Goal: Information Seeking & Learning: Learn about a topic

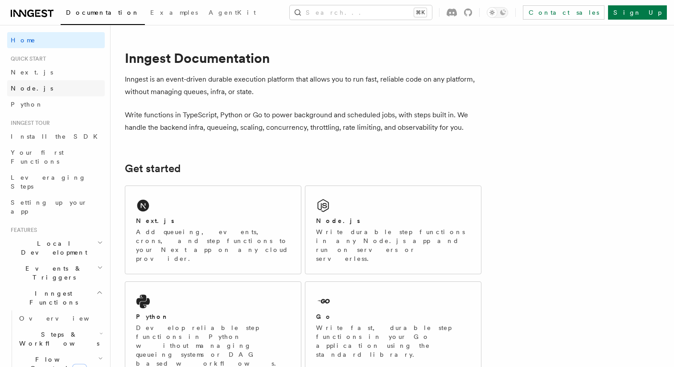
click at [31, 87] on span "Node.js" at bounding box center [32, 88] width 42 height 7
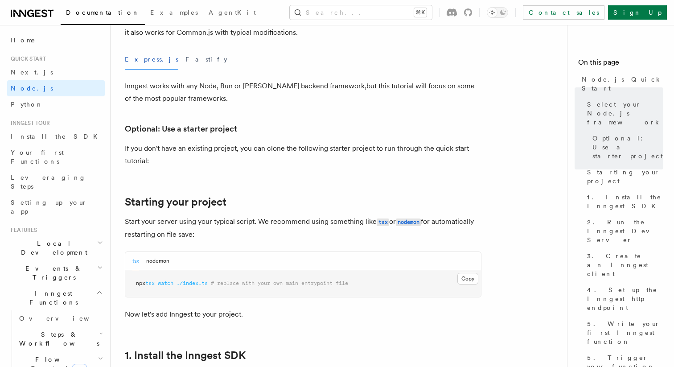
scroll to position [262, 0]
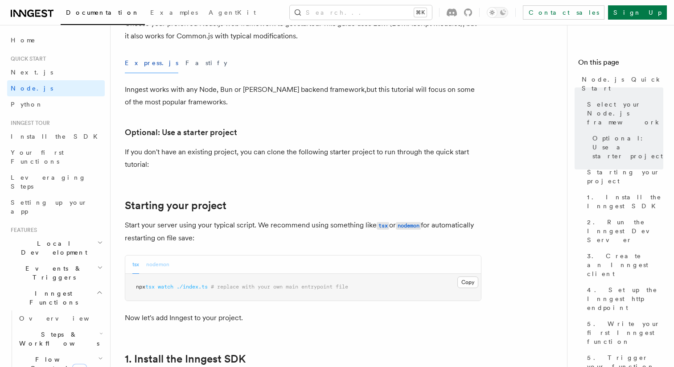
click at [147, 269] on button "nodemon" at bounding box center [157, 264] width 23 height 18
click at [139, 266] on button "tsx" at bounding box center [135, 264] width 7 height 18
click at [185, 61] on button "Fastify" at bounding box center [206, 63] width 42 height 20
click at [140, 62] on button "Express.js" at bounding box center [151, 63] width 53 height 20
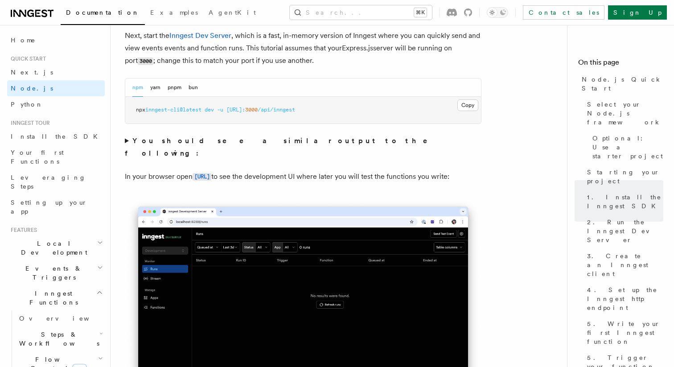
scroll to position [636, 0]
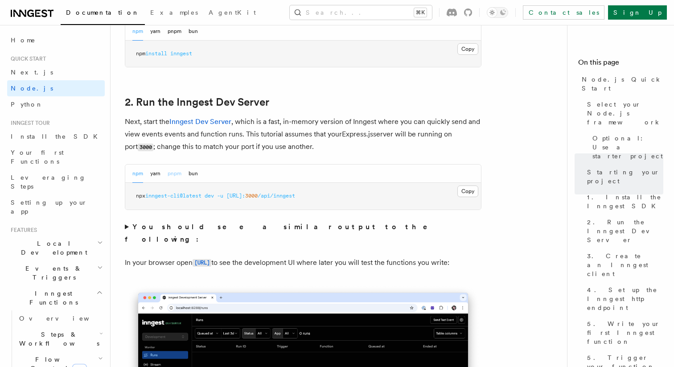
click at [172, 170] on button "pnpm" at bounding box center [175, 173] width 14 height 18
click at [176, 226] on strong "You should see a similar output to the following:" at bounding box center [282, 232] width 315 height 21
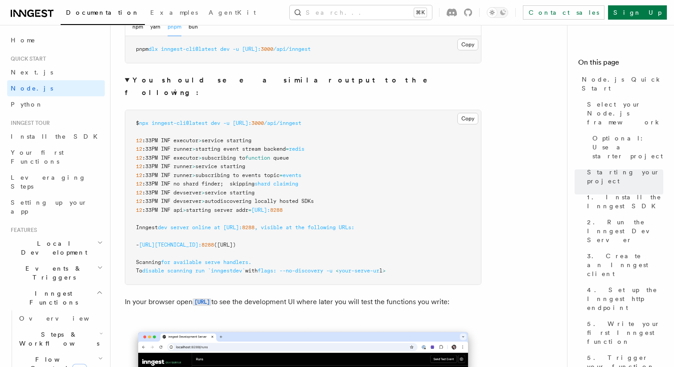
scroll to position [781, 0]
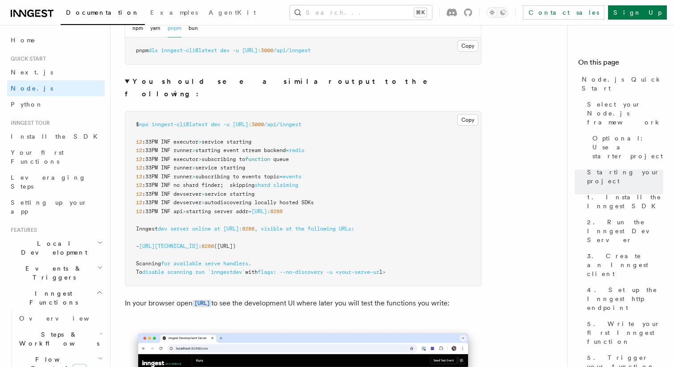
click at [125, 83] on summary "You should see a similar output to the following:" at bounding box center [303, 87] width 356 height 25
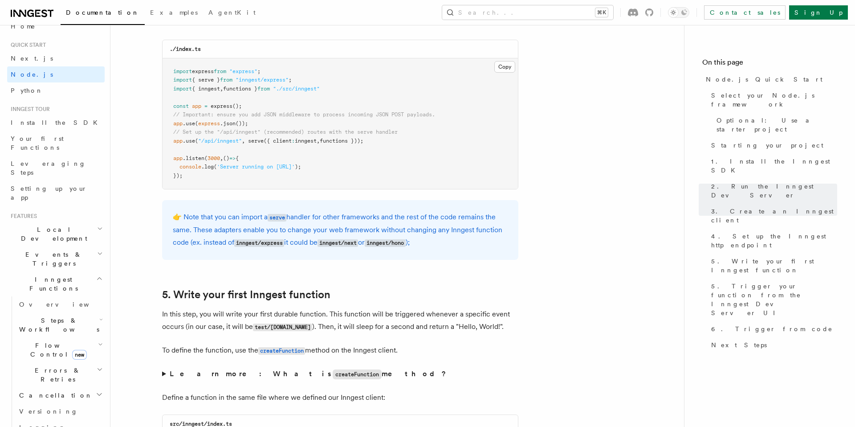
scroll to position [0, 0]
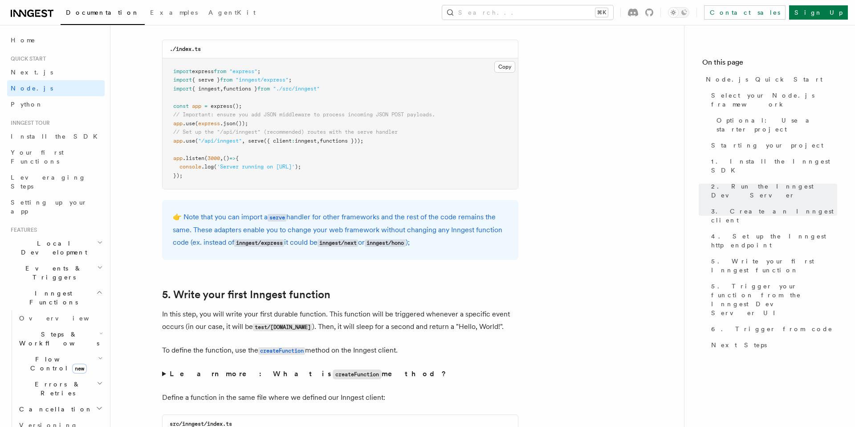
click at [78, 235] on h2 "Local Development" at bounding box center [56, 247] width 98 height 25
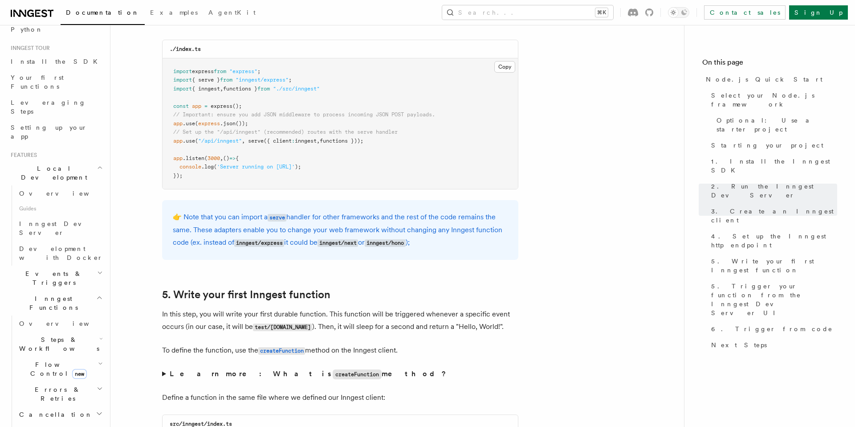
scroll to position [82, 0]
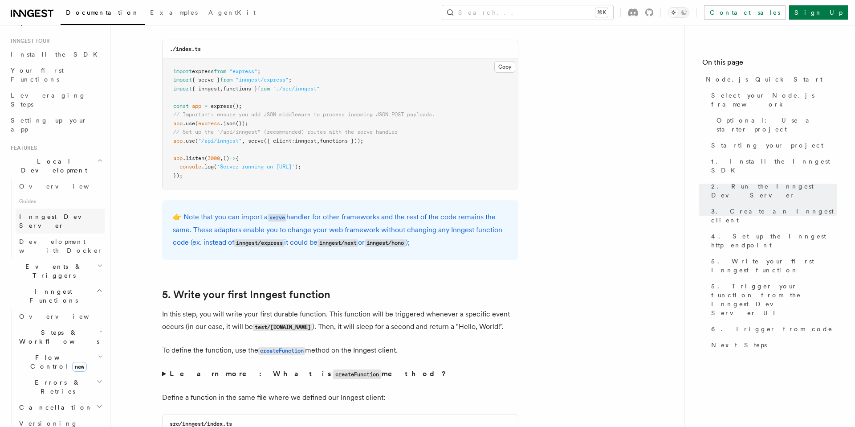
click at [55, 213] on span "Inngest Dev Server" at bounding box center [57, 221] width 76 height 16
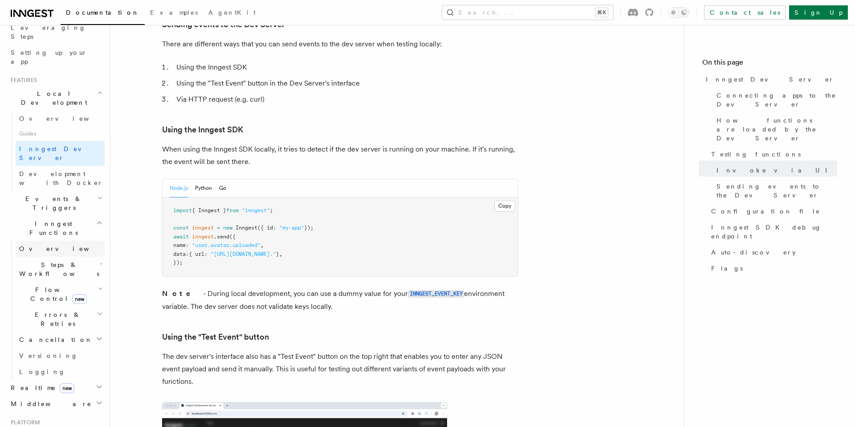
scroll to position [158, 0]
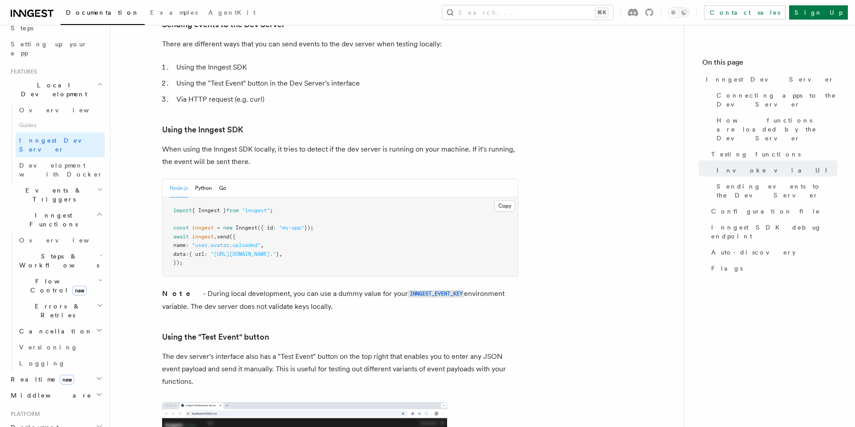
click at [77, 182] on h2 "Events & Triggers" at bounding box center [56, 194] width 98 height 25
click at [76, 182] on h2 "Events & Triggers" at bounding box center [56, 194] width 98 height 25
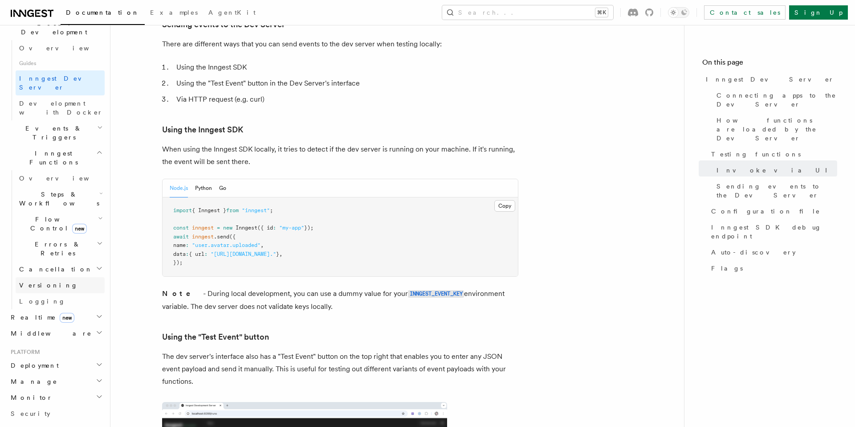
scroll to position [222, 0]
click at [65, 307] on h2 "Realtime new" at bounding box center [56, 315] width 98 height 16
click at [52, 323] on link "Overview" at bounding box center [60, 331] width 89 height 16
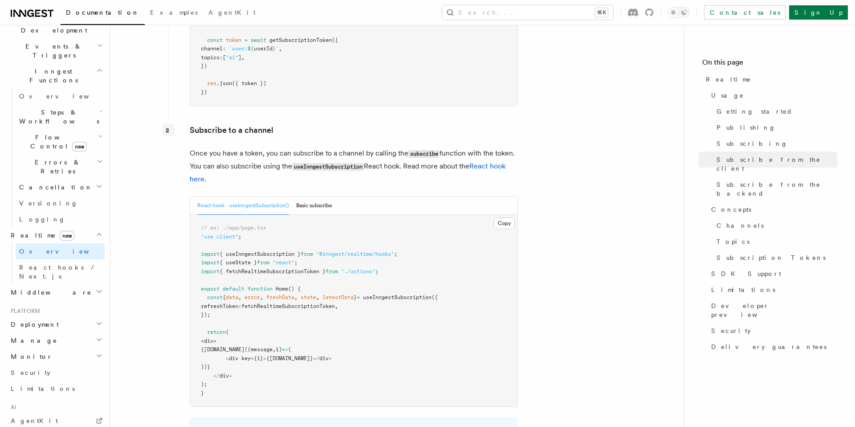
scroll to position [1295, 0]
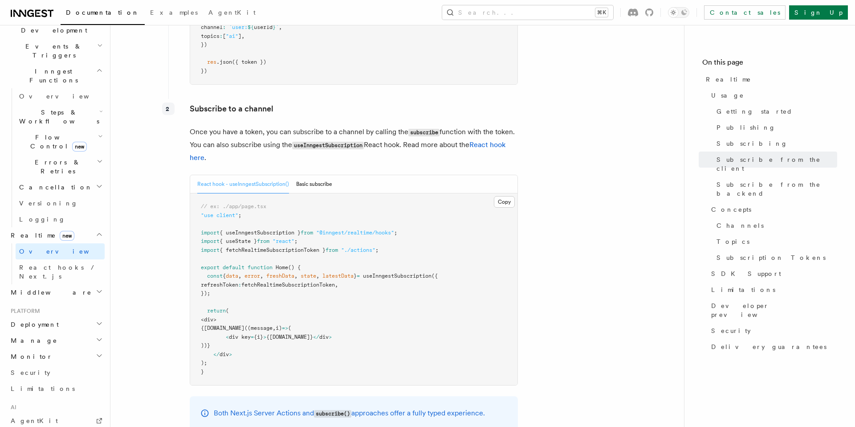
click at [61, 284] on h2 "Middleware" at bounding box center [56, 292] width 98 height 16
click at [58, 316] on h2 "Deployment" at bounding box center [56, 324] width 98 height 16
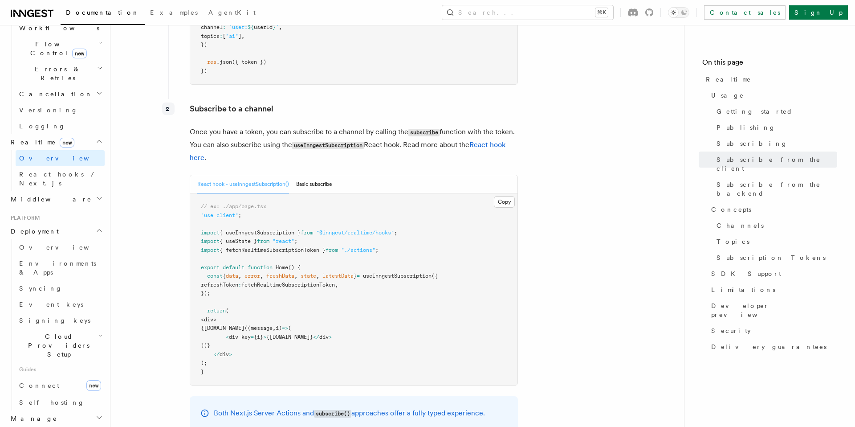
scroll to position [319, 0]
click at [52, 366] on h2 "Manage" at bounding box center [56, 414] width 98 height 16
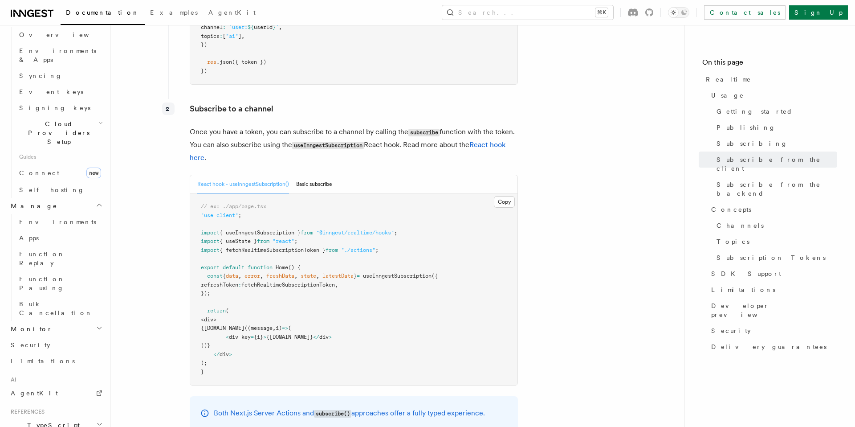
scroll to position [543, 0]
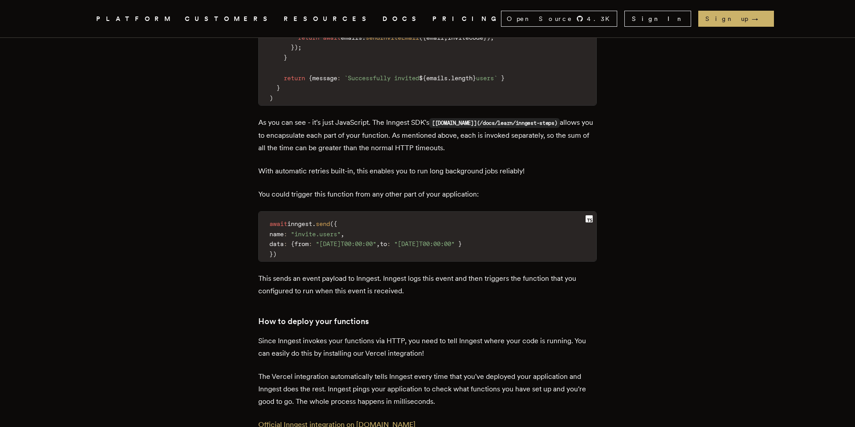
scroll to position [2429, 0]
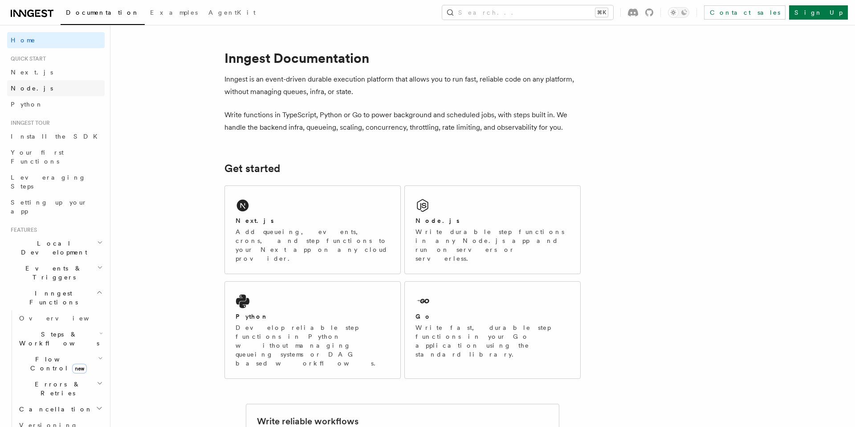
click at [44, 89] on link "Node.js" at bounding box center [56, 88] width 98 height 16
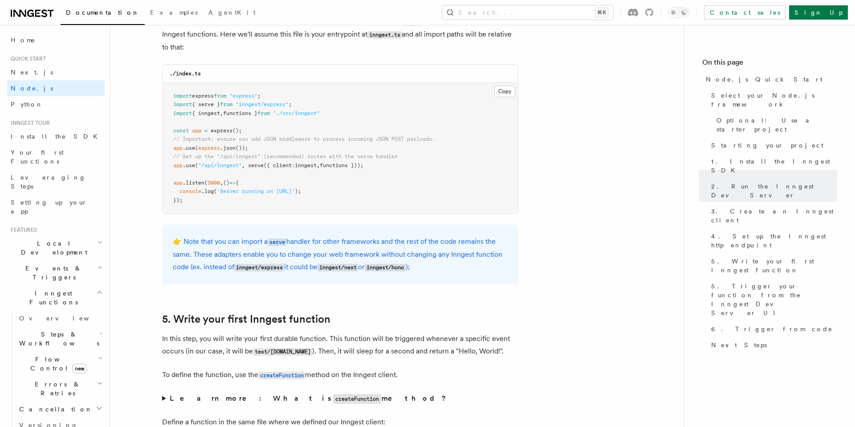
scroll to position [1397, 0]
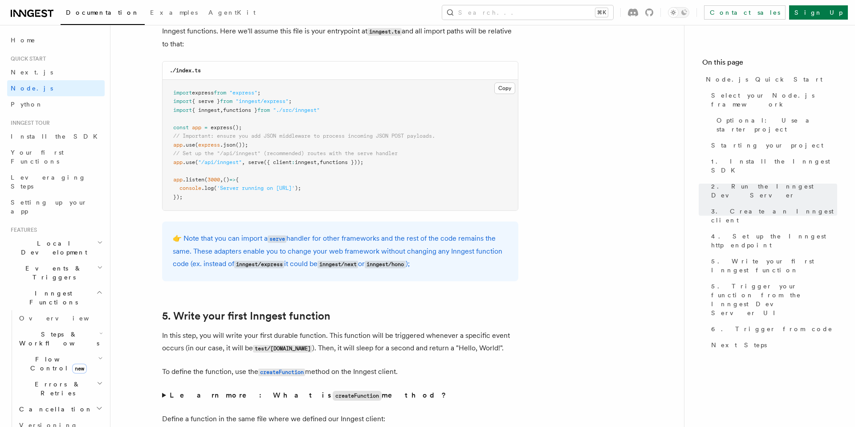
click at [253, 111] on span "functions }" at bounding box center [240, 110] width 34 height 6
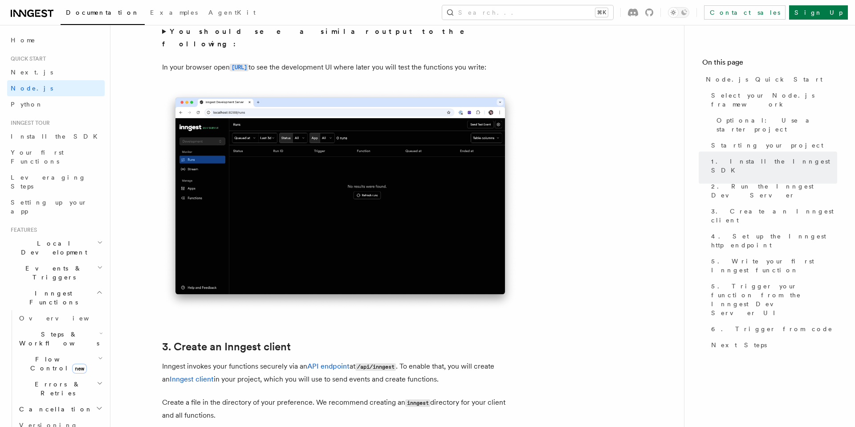
scroll to position [1002, 0]
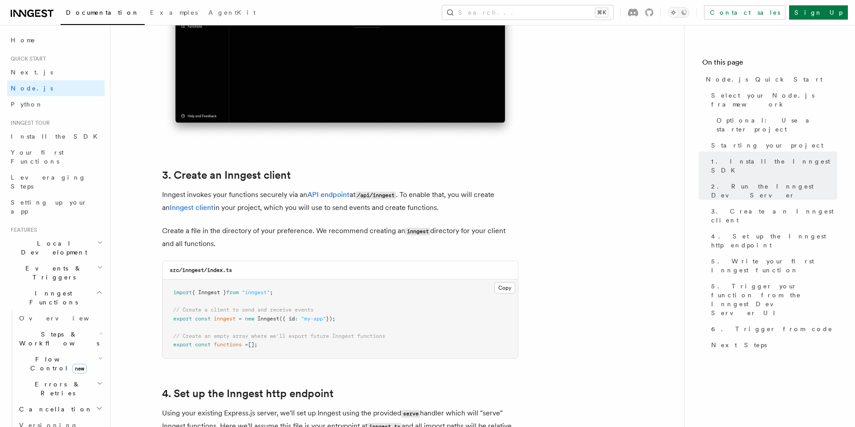
click at [188, 266] on h3 "src/inngest/index.ts" at bounding box center [201, 269] width 62 height 7
click at [187, 270] on code "src/inngest/index.ts" at bounding box center [201, 270] width 62 height 6
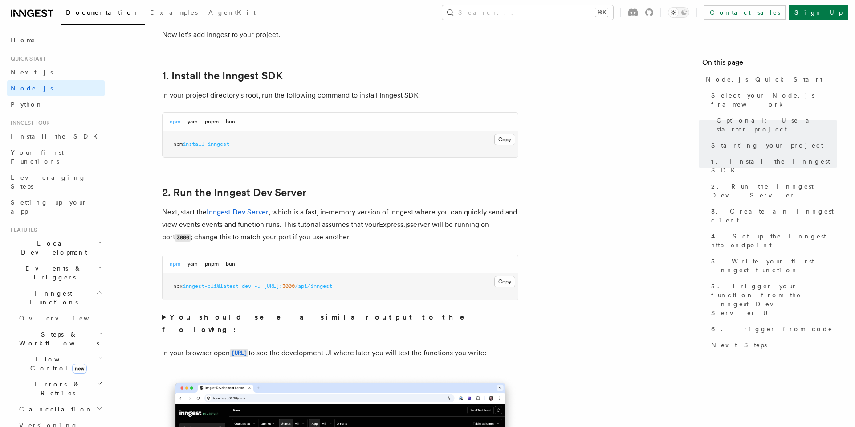
scroll to position [544, 0]
click at [210, 123] on button "pnpm" at bounding box center [212, 123] width 14 height 18
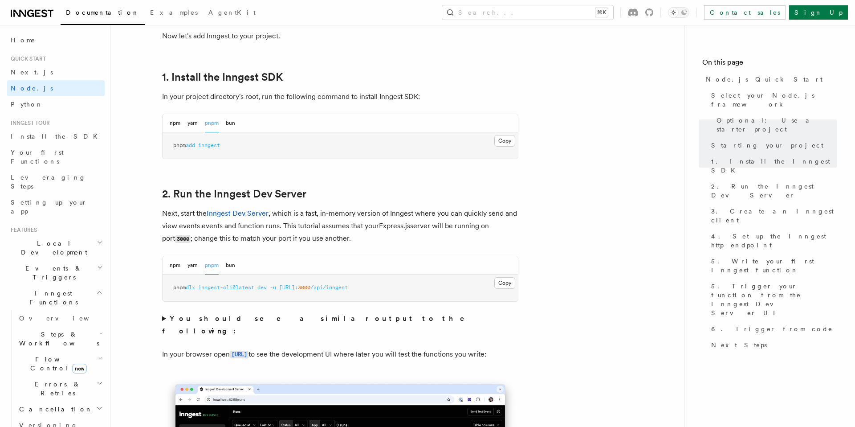
click at [218, 142] on span "inngest" at bounding box center [209, 145] width 22 height 6
copy article "pnpm add inngest"
click at [227, 123] on button "bun" at bounding box center [230, 123] width 9 height 18
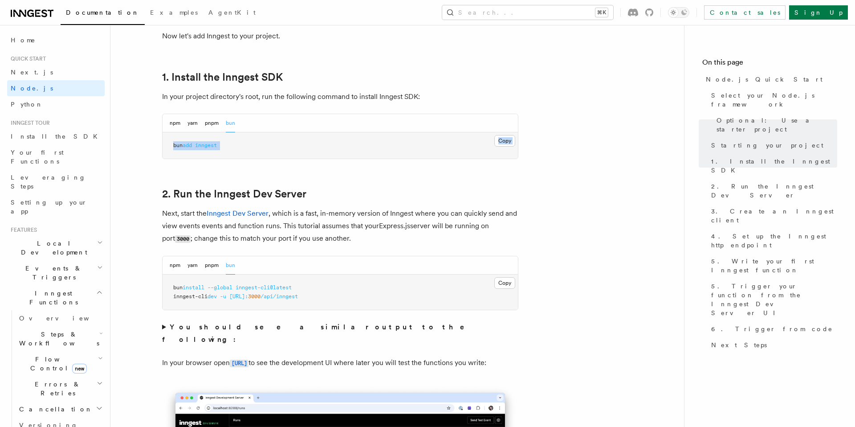
click at [282, 150] on pre "bun add inngest" at bounding box center [341, 145] width 356 height 27
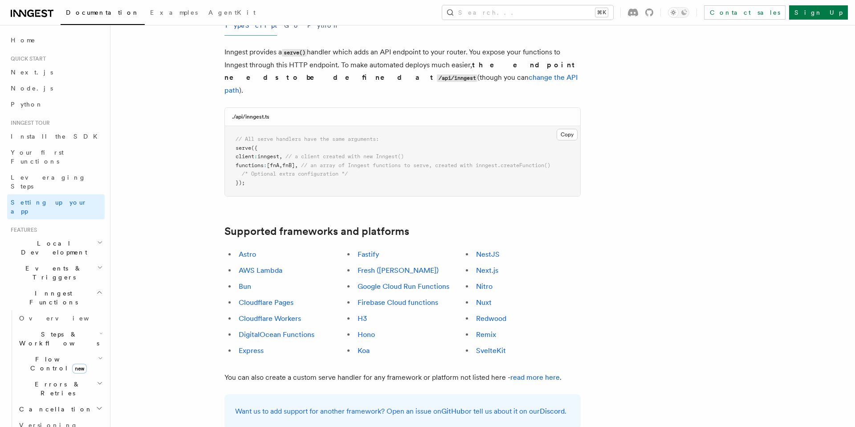
scroll to position [2880, 0]
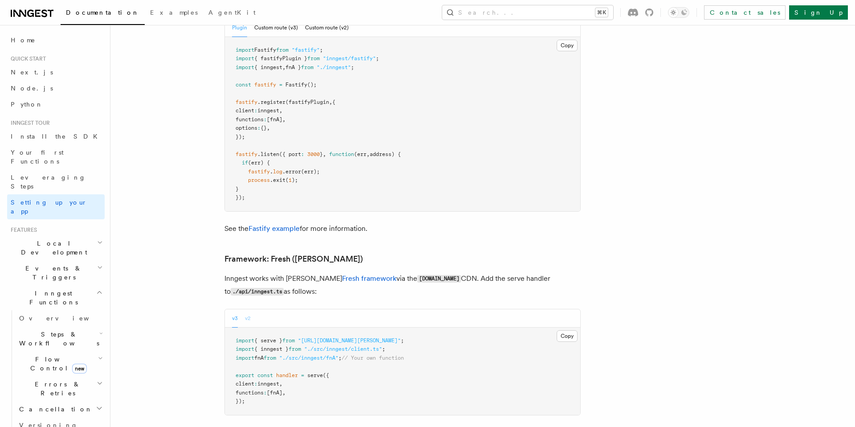
click at [248, 309] on button "v2" at bounding box center [248, 318] width 6 height 18
click at [231, 309] on div "v3 v2" at bounding box center [403, 318] width 356 height 18
click at [232, 309] on button "v3" at bounding box center [235, 318] width 6 height 18
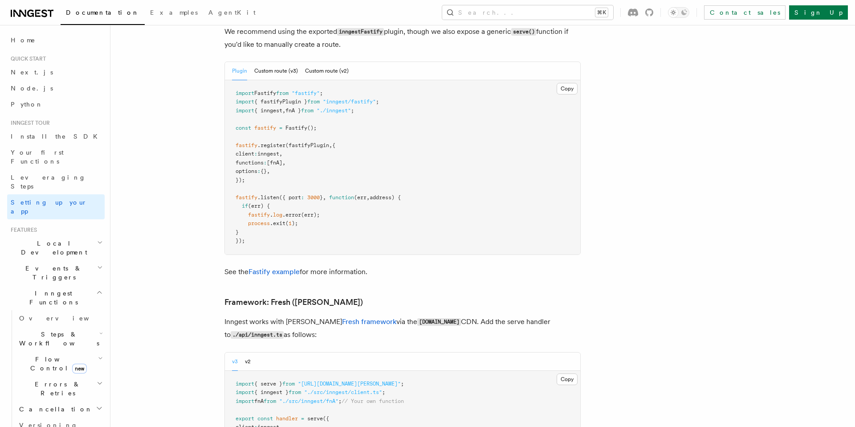
scroll to position [2880, 0]
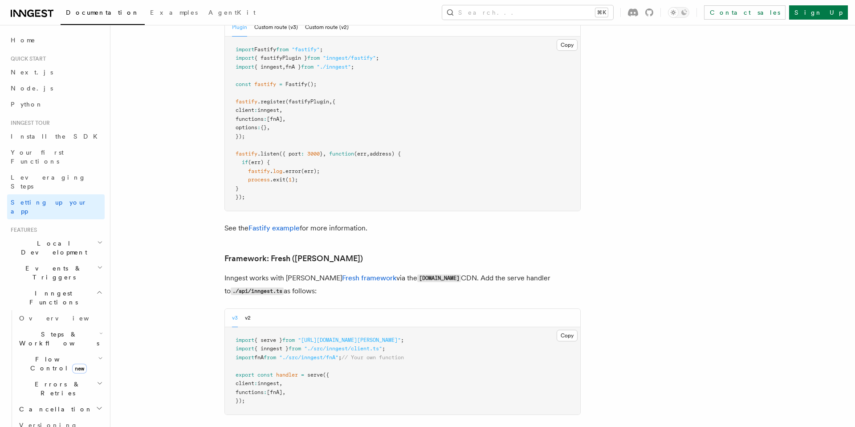
click at [253, 272] on p "Inngest works with Deno's Fresh framework via the esm.sh CDN. Add the serve han…" at bounding box center [403, 285] width 356 height 26
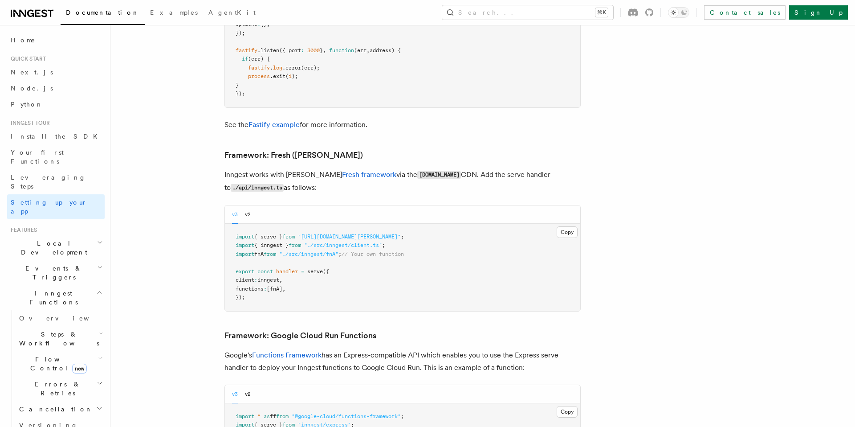
scroll to position [2978, 0]
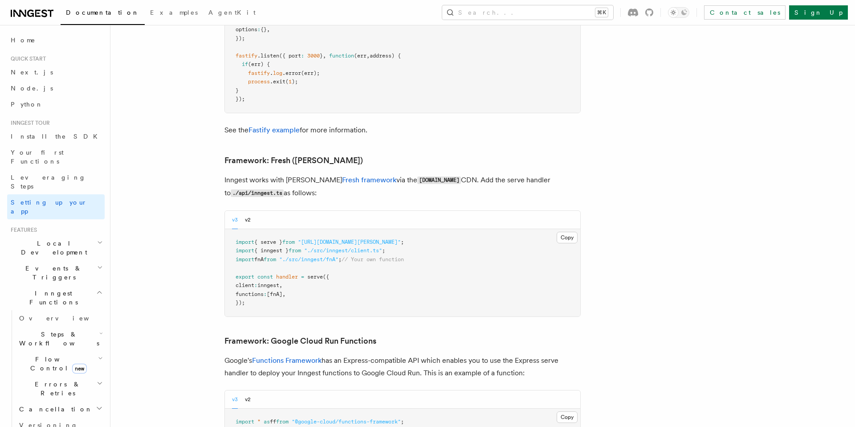
click at [317, 239] on span ""https://esm.sh/inngest/deno/fresh"" at bounding box center [349, 242] width 103 height 6
copy code "import { serve } from "https://esm.sh/inngest/deno/fresh" ;"
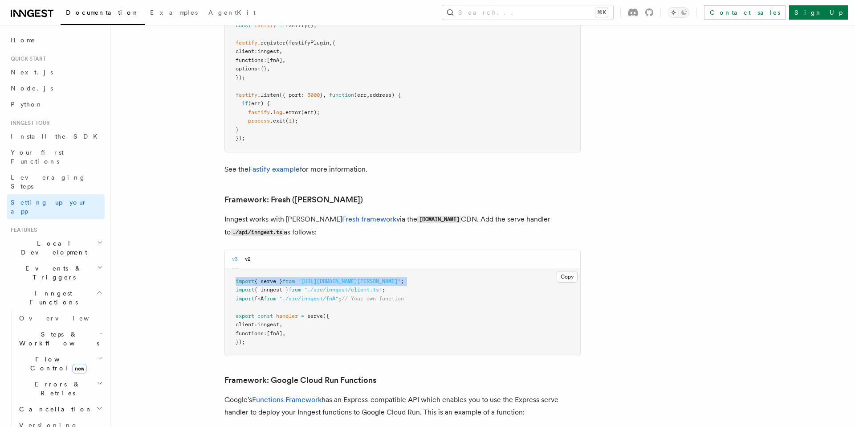
scroll to position [2936, 0]
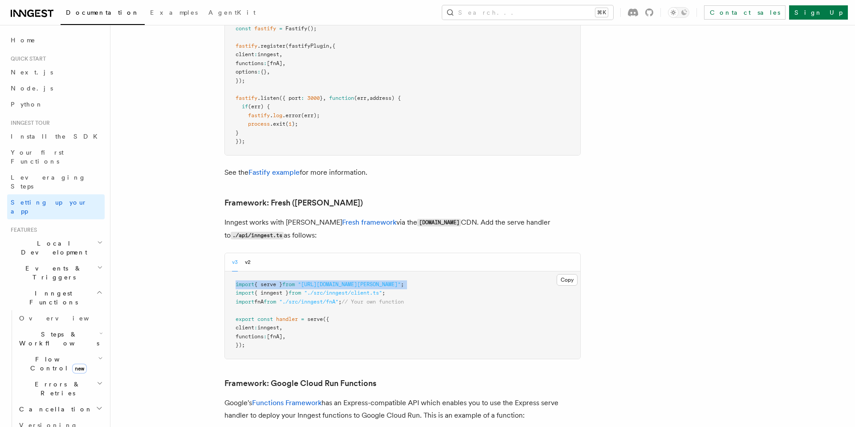
click at [371, 281] on span ""https://esm.sh/inngest/deno/fresh"" at bounding box center [349, 284] width 103 height 6
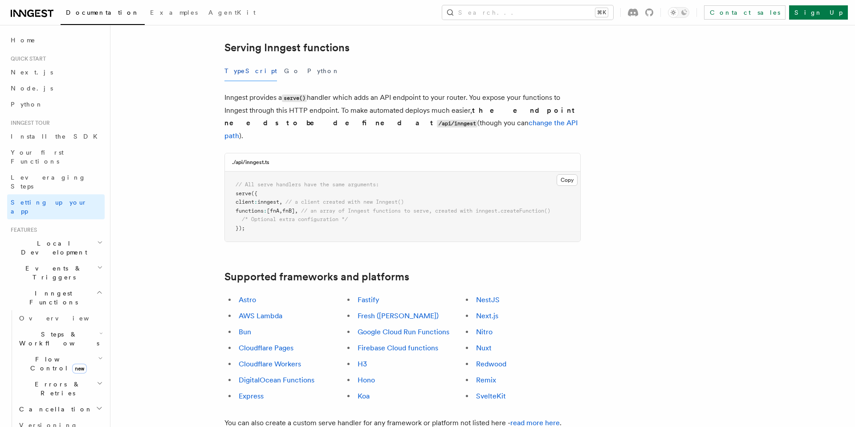
scroll to position [325, 0]
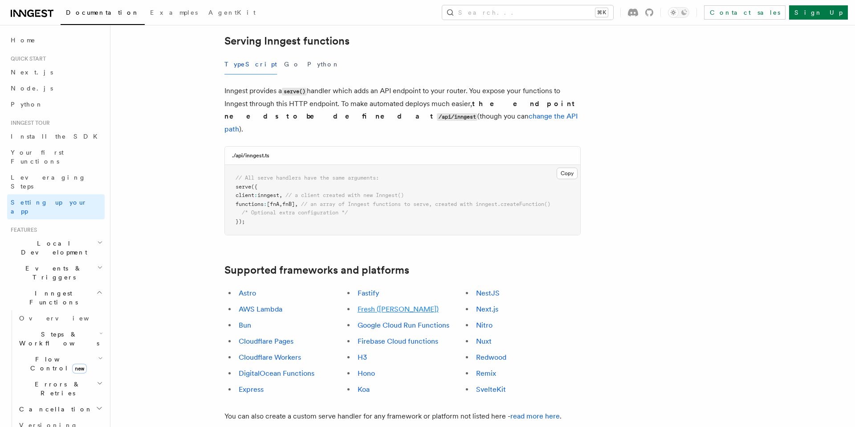
click at [362, 305] on link "Fresh ([PERSON_NAME])" at bounding box center [398, 309] width 81 height 8
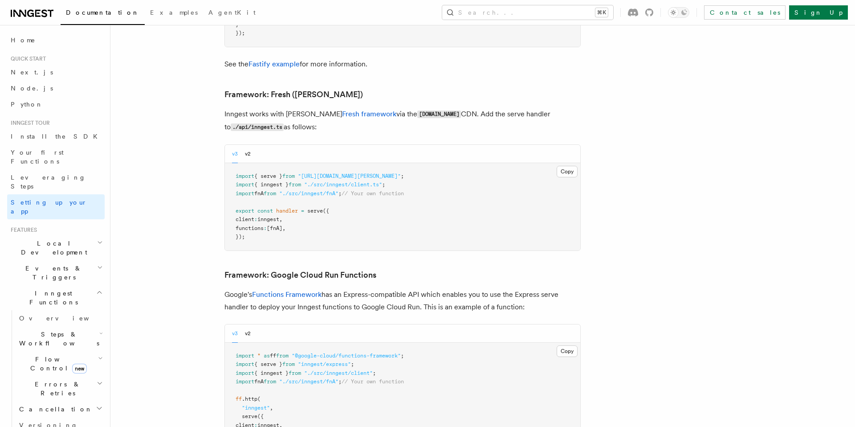
scroll to position [3045, 0]
click at [249, 144] on button "v2" at bounding box center [248, 153] width 6 height 18
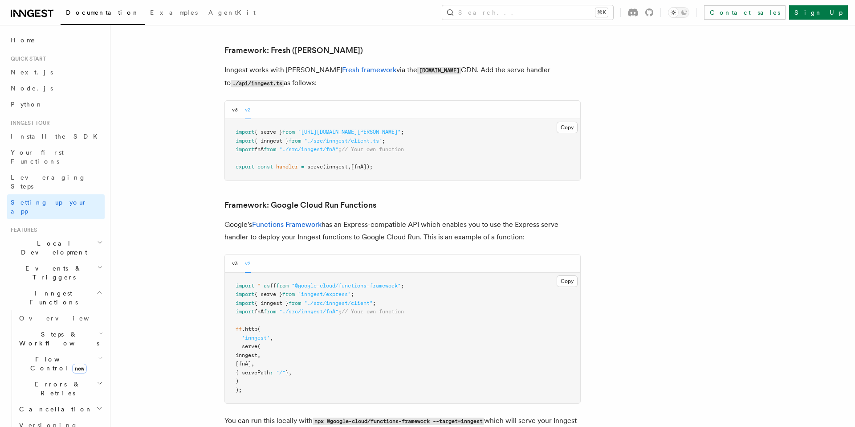
scroll to position [3001, 0]
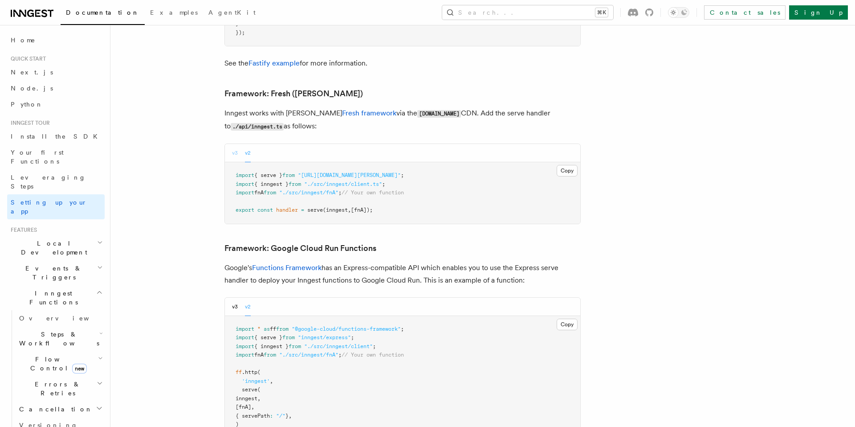
click at [235, 144] on button "v3" at bounding box center [235, 153] width 6 height 18
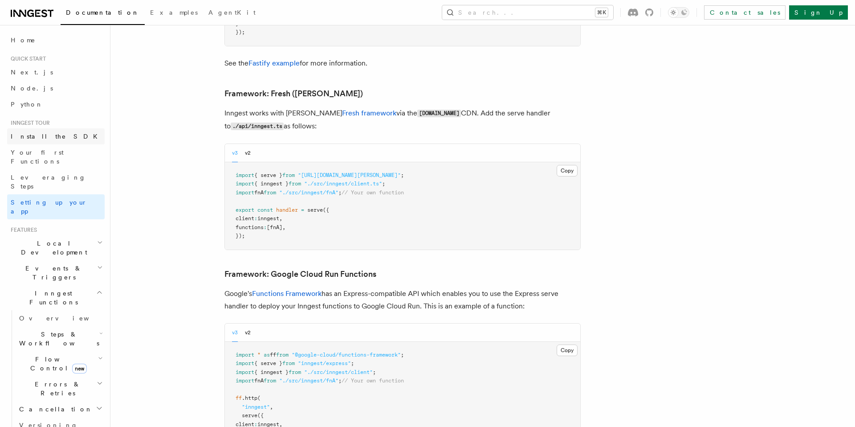
click at [31, 139] on span "Install the SDK" at bounding box center [57, 136] width 92 height 7
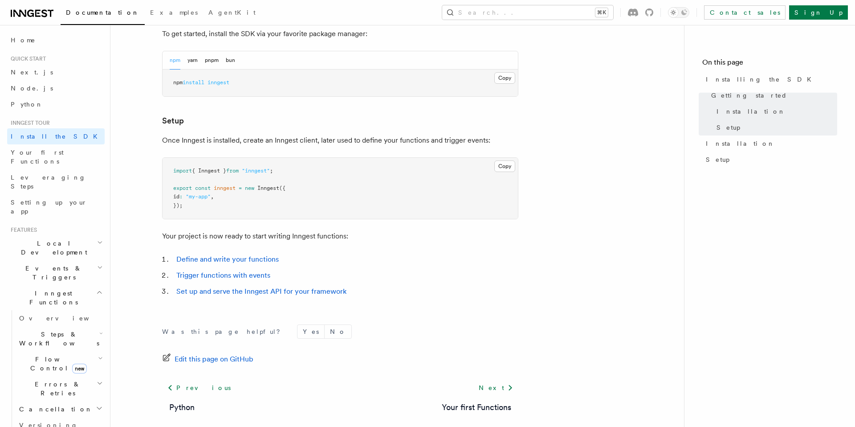
scroll to position [314, 0]
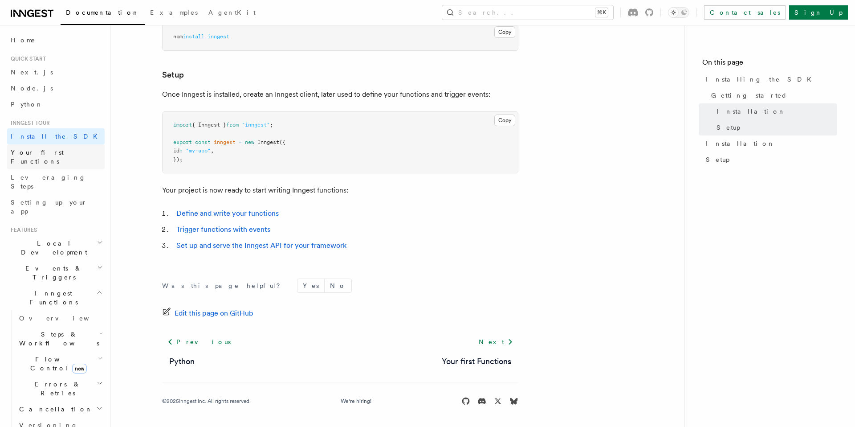
click at [51, 156] on span "Your first Functions" at bounding box center [58, 157] width 94 height 18
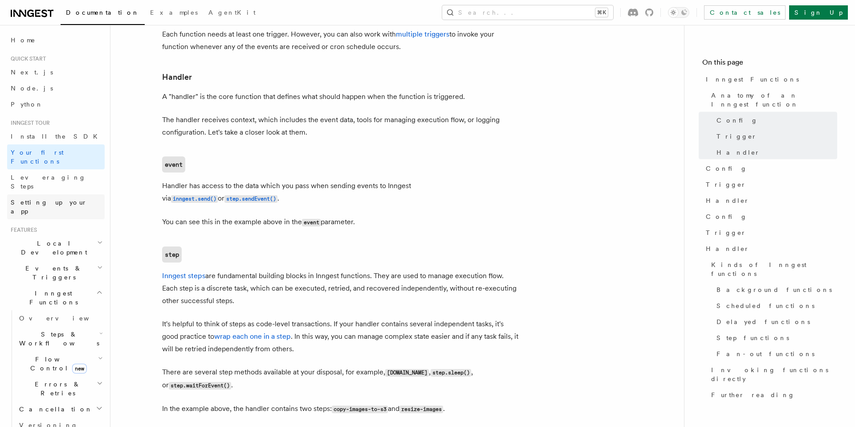
scroll to position [1003, 0]
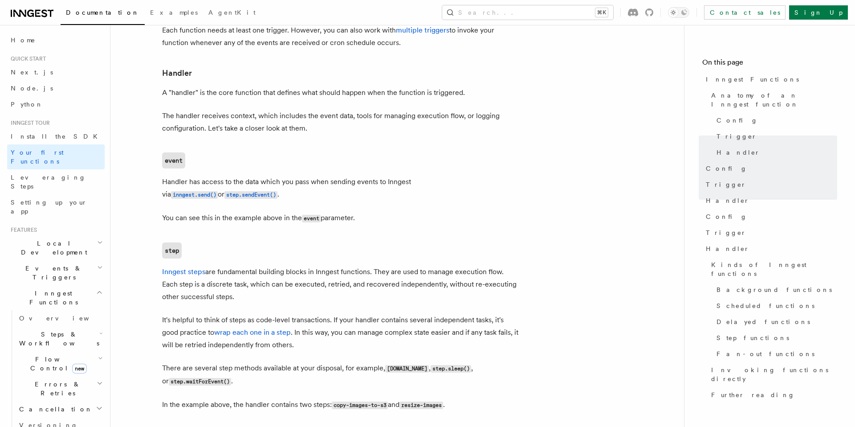
click at [55, 239] on span "Local Development" at bounding box center [52, 248] width 90 height 18
click at [47, 294] on span "Inngest Dev Server" at bounding box center [62, 303] width 86 height 18
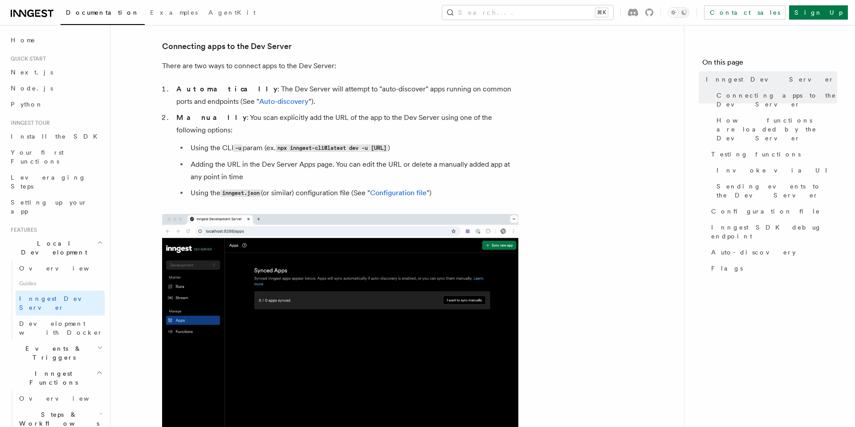
scroll to position [271, 0]
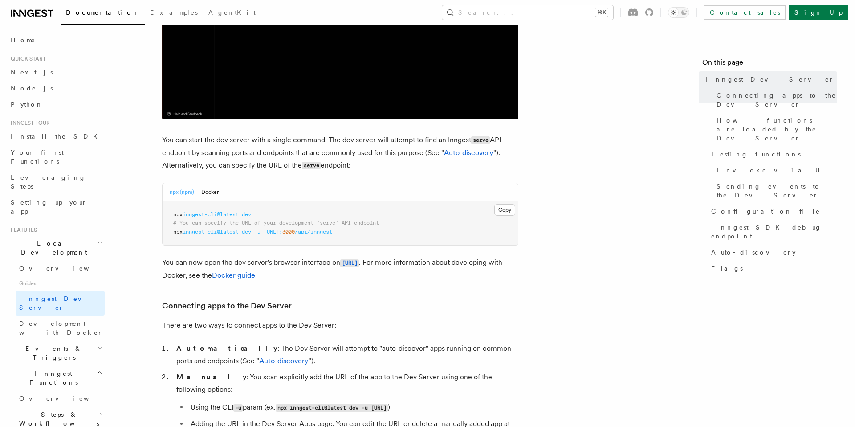
click at [210, 234] on span "inngest-cli@latest" at bounding box center [211, 232] width 56 height 6
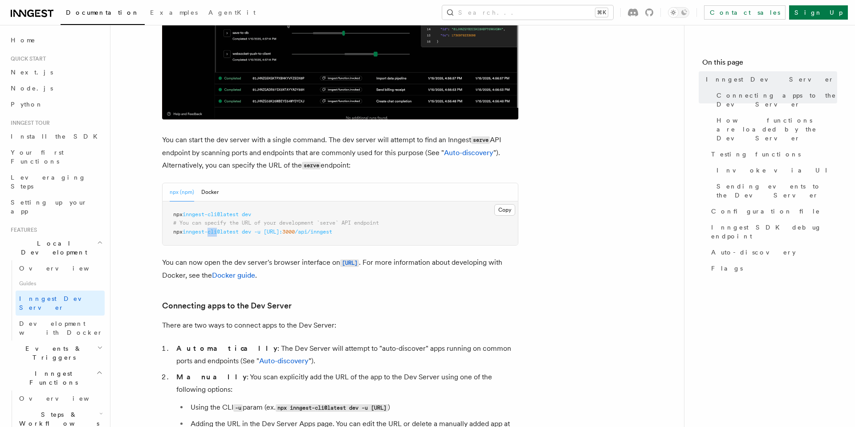
click at [210, 234] on span "inngest-cli@latest" at bounding box center [211, 232] width 56 height 6
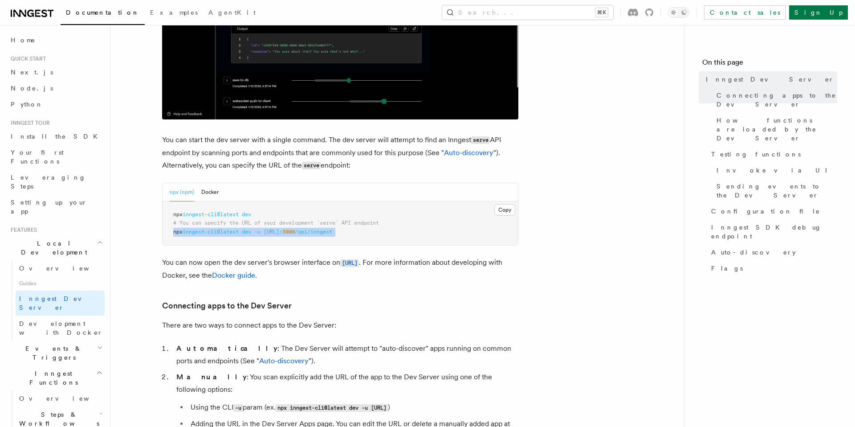
click at [210, 234] on span "inngest-cli@latest" at bounding box center [211, 232] width 56 height 6
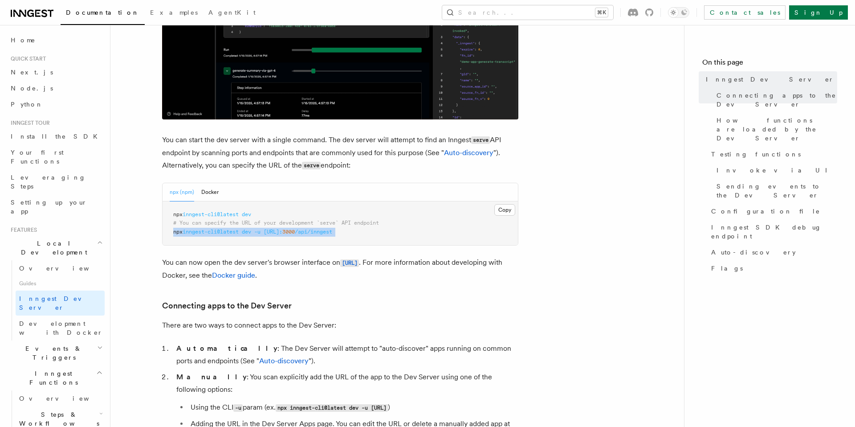
copy article "npx inngest-cli@latest dev -u http://localhost: 3000 /api/inngest"
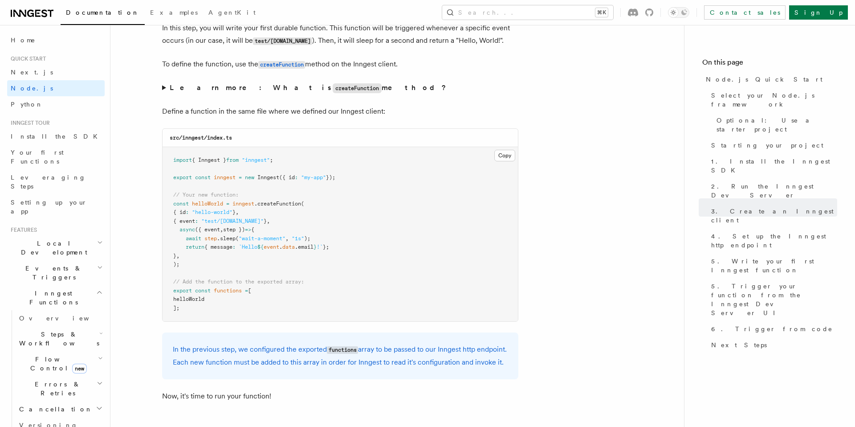
scroll to position [1736, 0]
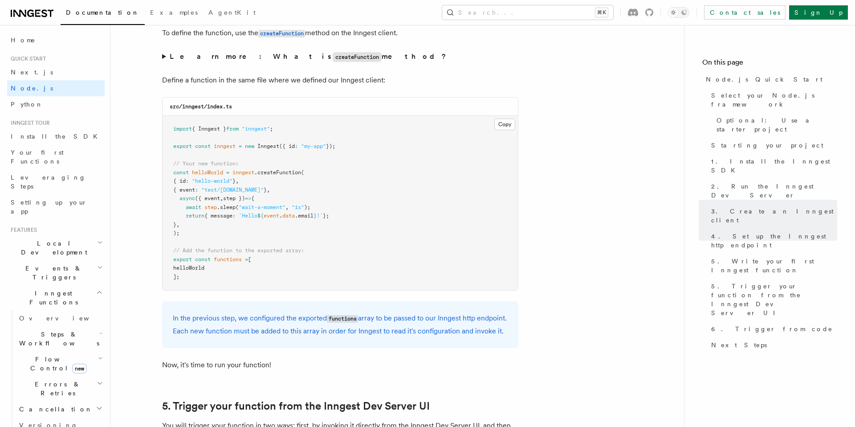
click at [304, 209] on span ""1s"" at bounding box center [298, 207] width 12 height 6
click at [209, 180] on span ""hello-world"" at bounding box center [212, 181] width 41 height 6
click at [500, 124] on button "Copy Copied" at bounding box center [505, 125] width 21 height 12
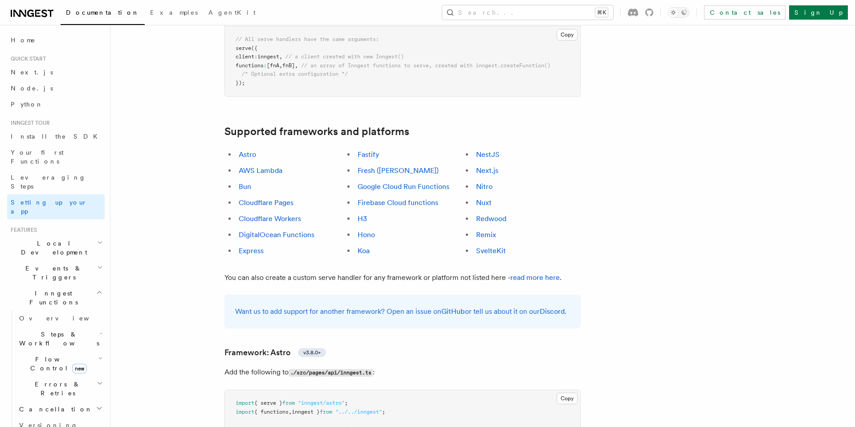
scroll to position [456, 0]
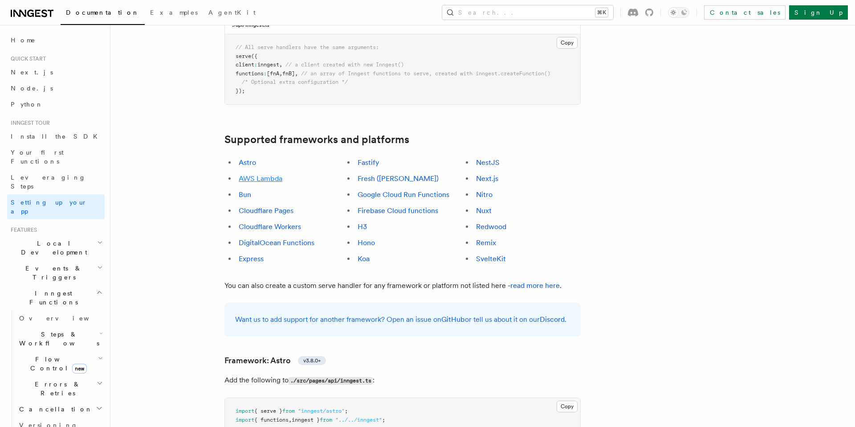
click at [261, 174] on link "AWS Lambda" at bounding box center [261, 178] width 44 height 8
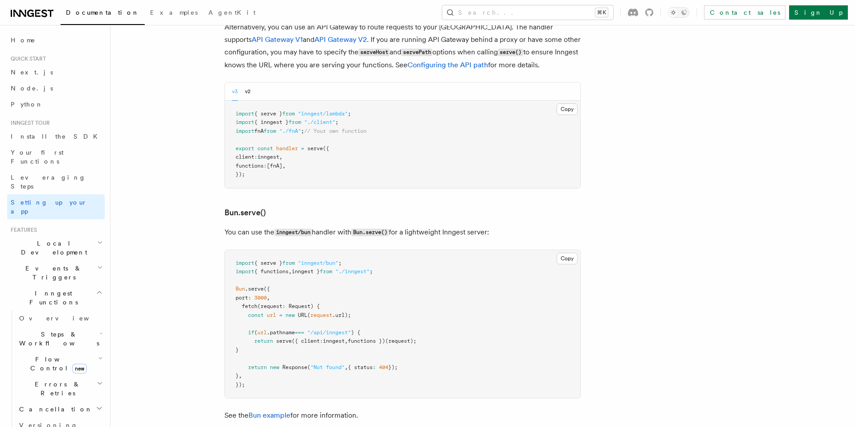
scroll to position [1084, 0]
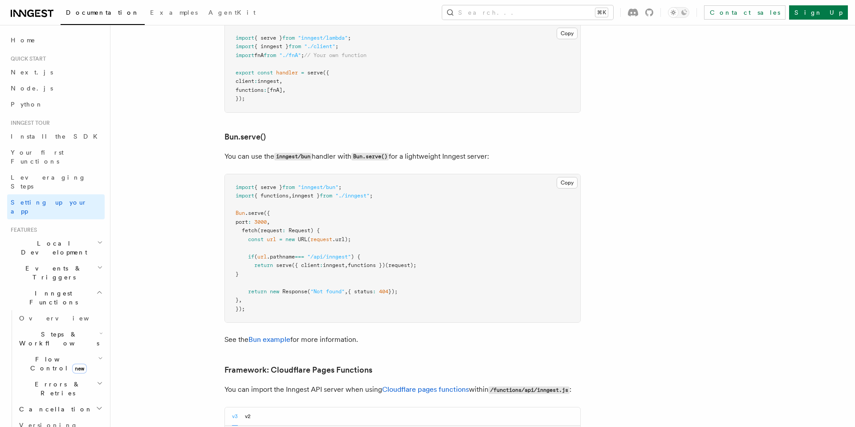
click at [366, 224] on pre "import { serve } from "inngest/bun" ; import { functions , inngest } from "./in…" at bounding box center [403, 248] width 356 height 148
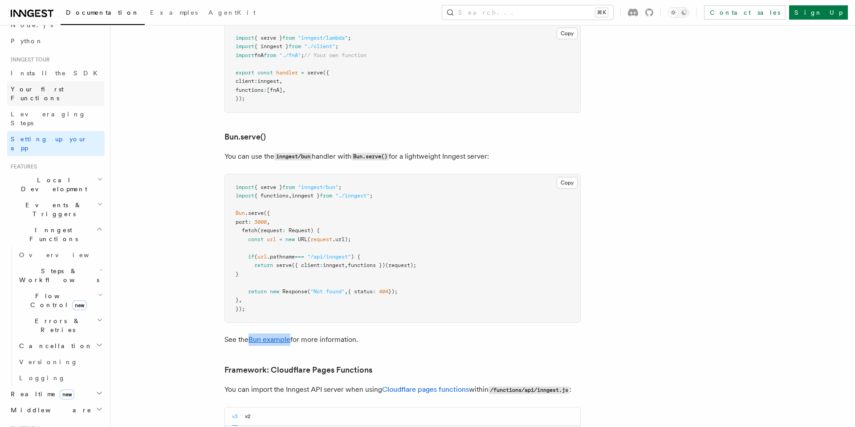
scroll to position [64, 0]
click at [80, 221] on h2 "Inngest Functions" at bounding box center [56, 233] width 98 height 25
click at [77, 262] on h2 "Middleware" at bounding box center [56, 270] width 98 height 16
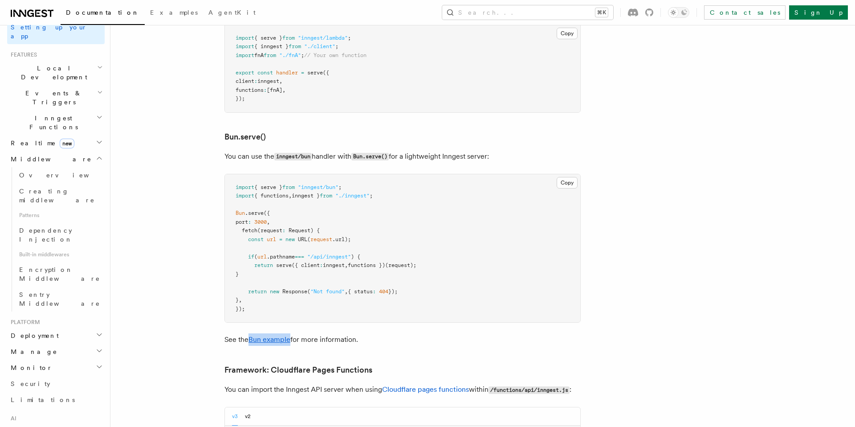
scroll to position [178, 0]
click at [58, 263] on span "Encryption Middleware" at bounding box center [59, 271] width 81 height 16
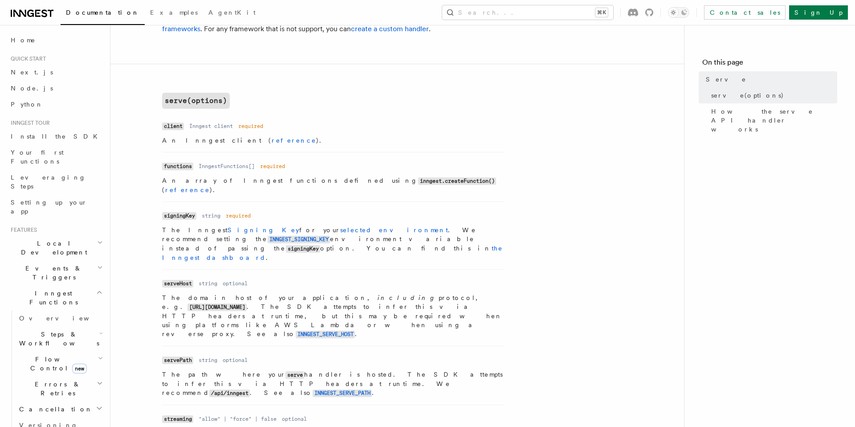
scroll to position [285, 0]
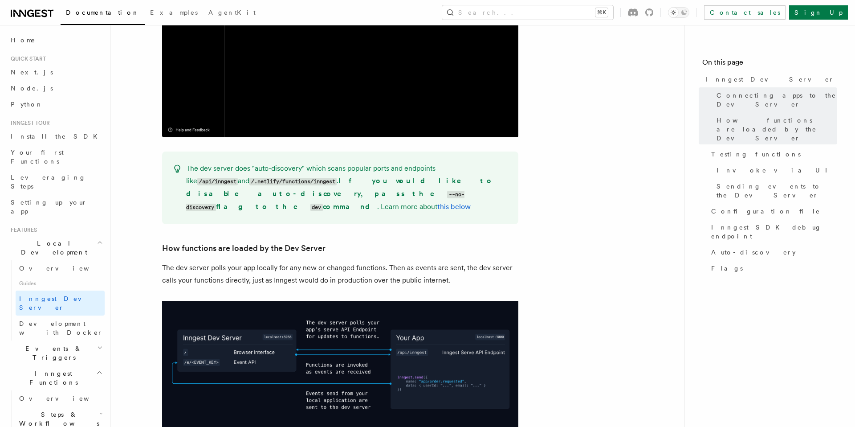
scroll to position [838, 0]
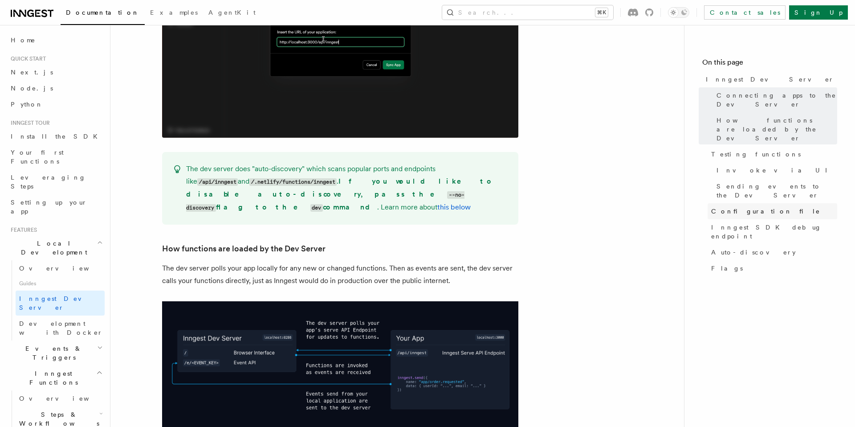
click at [729, 207] on span "Configuration file" at bounding box center [765, 211] width 109 height 9
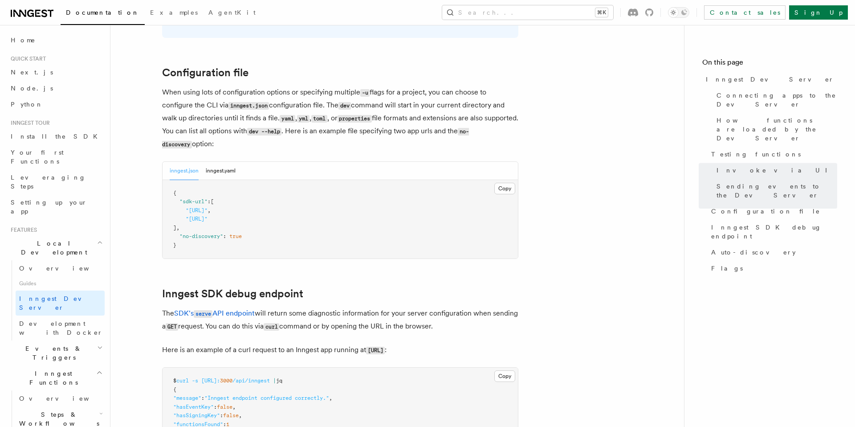
scroll to position [2315, 0]
click at [223, 163] on button "inngest.yaml" at bounding box center [221, 172] width 30 height 18
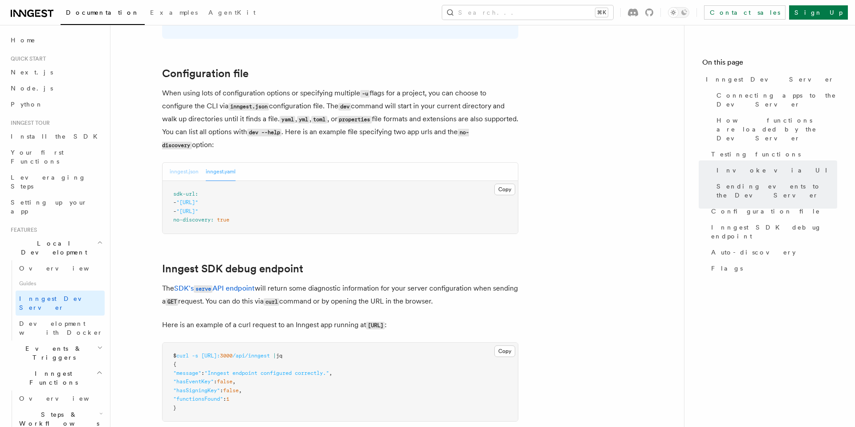
click at [178, 163] on button "inngest.json" at bounding box center [184, 172] width 29 height 18
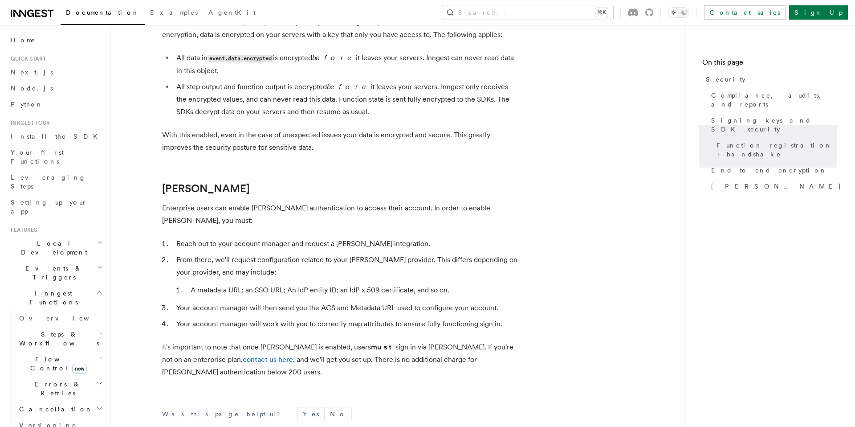
scroll to position [924, 0]
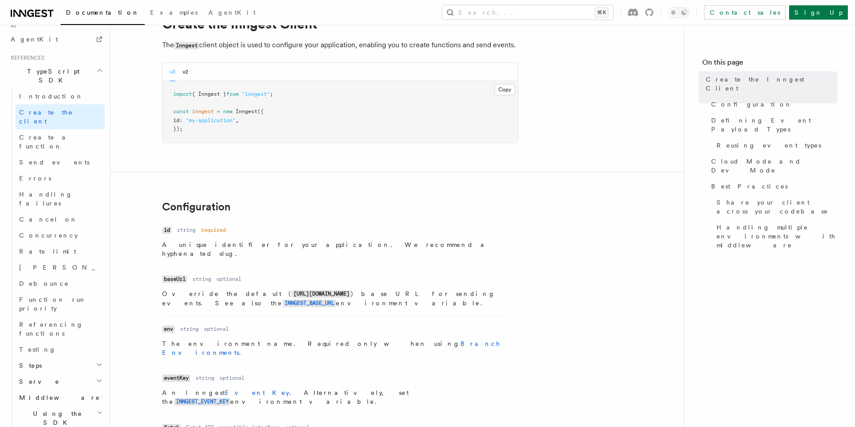
scroll to position [41, 0]
click at [186, 71] on button "v2" at bounding box center [186, 74] width 6 height 18
click at [176, 73] on div "v3 v2" at bounding box center [179, 74] width 19 height 18
click at [170, 76] on button "v3" at bounding box center [173, 74] width 6 height 18
click at [336, 302] on code "INNGEST_BASE_URL" at bounding box center [309, 306] width 53 height 8
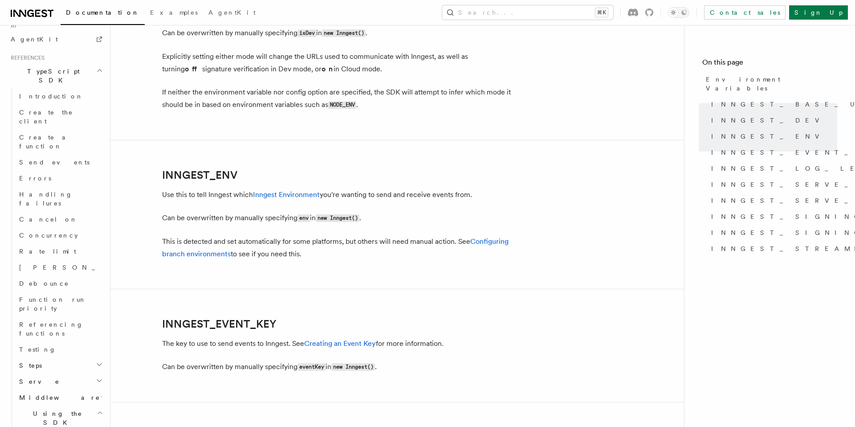
scroll to position [743, 0]
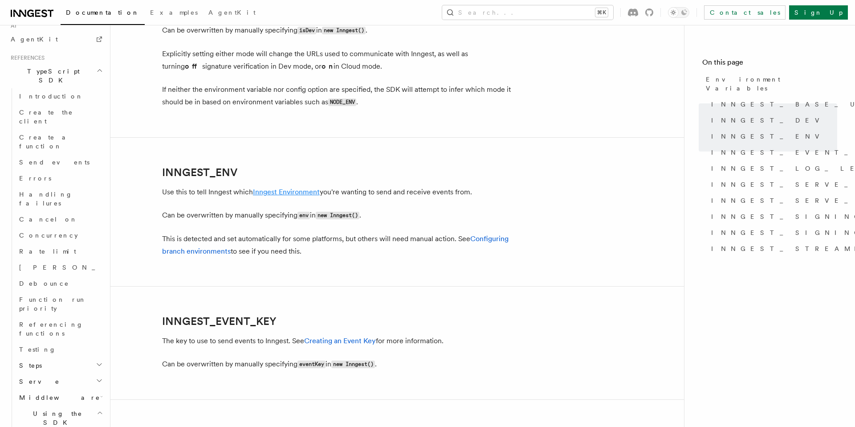
click at [296, 193] on link "Inngest Environment" at bounding box center [286, 192] width 67 height 8
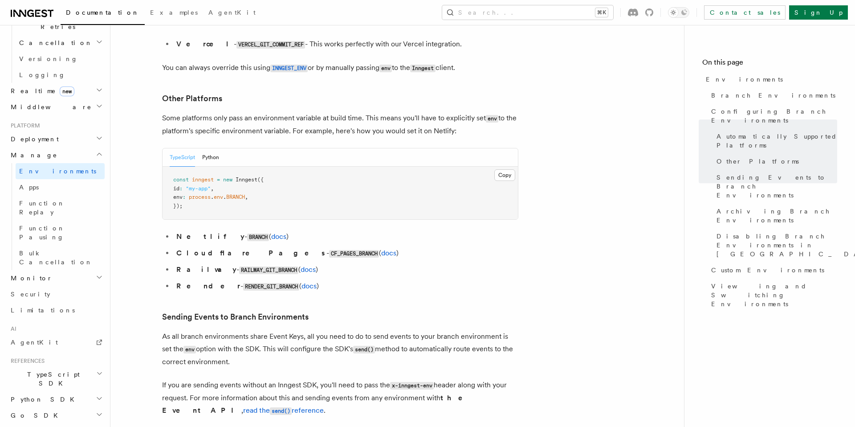
scroll to position [1152, 0]
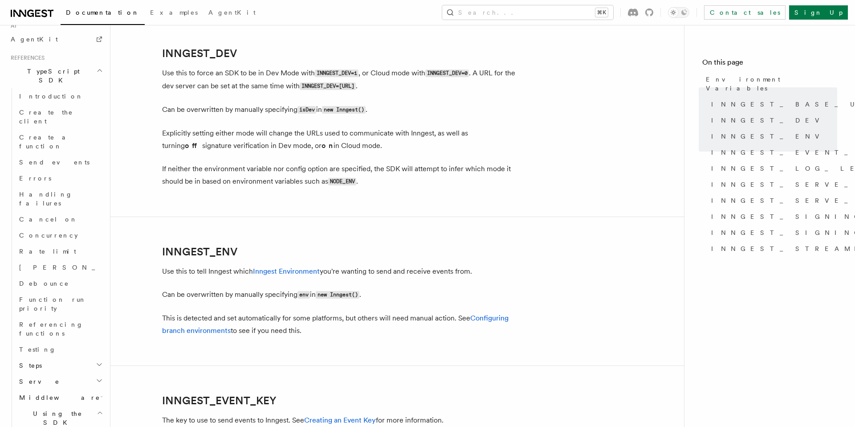
scroll to position [212, 0]
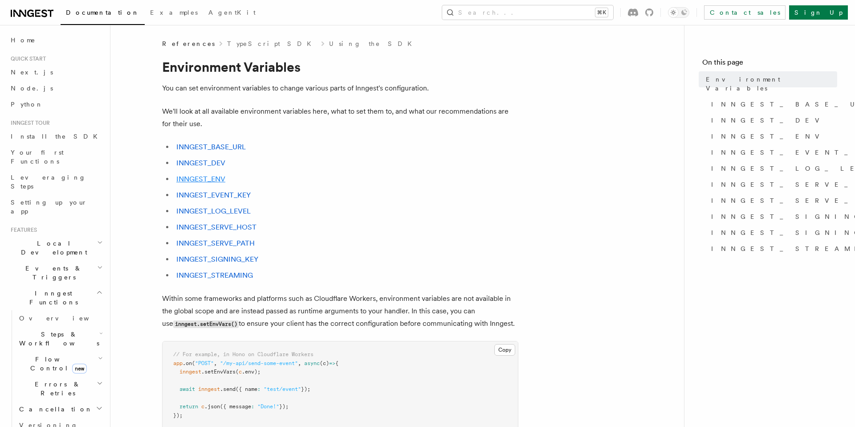
click at [209, 178] on link "INNGEST_ENV" at bounding box center [200, 179] width 49 height 8
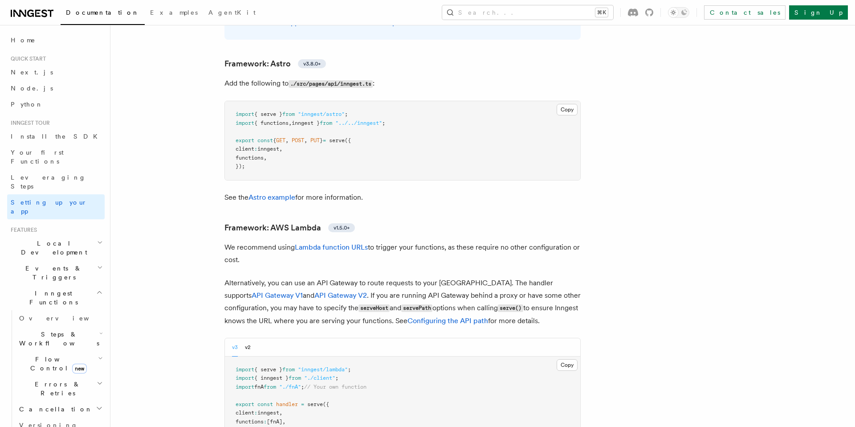
scroll to position [364, 0]
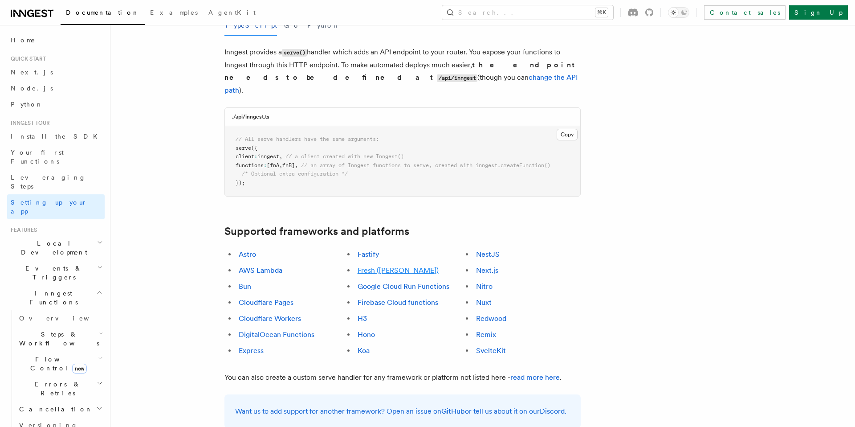
click at [380, 266] on link "Fresh ([PERSON_NAME])" at bounding box center [398, 270] width 81 height 8
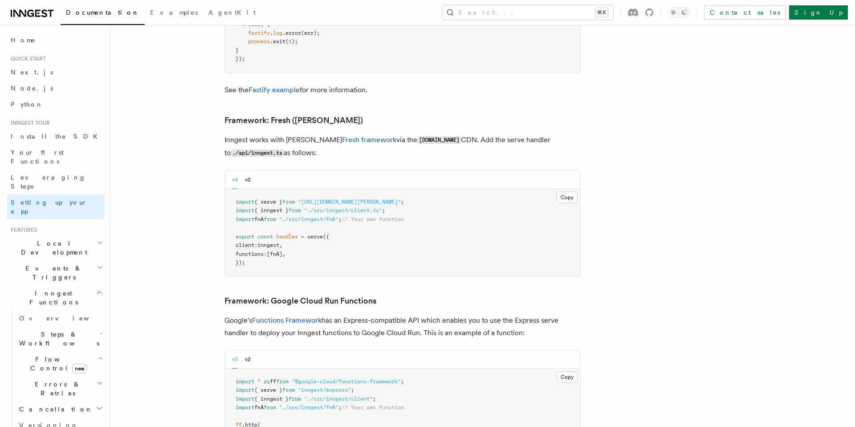
scroll to position [3045, 0]
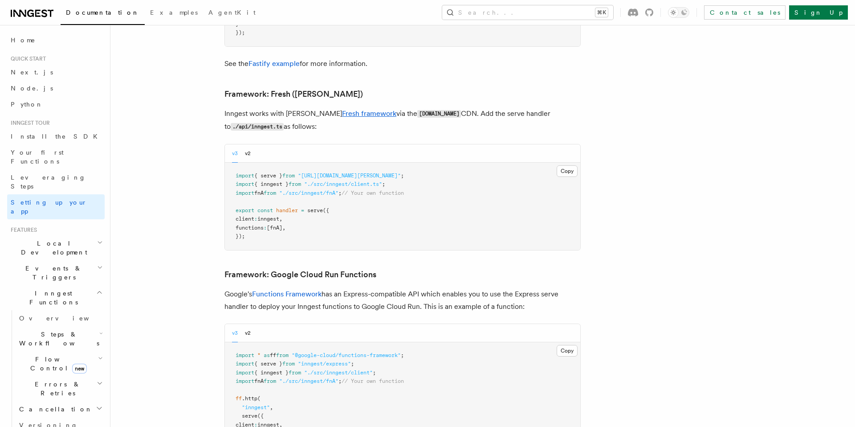
click at [342, 109] on link "Fresh framework" at bounding box center [369, 113] width 54 height 8
